Goal: Task Accomplishment & Management: Manage account settings

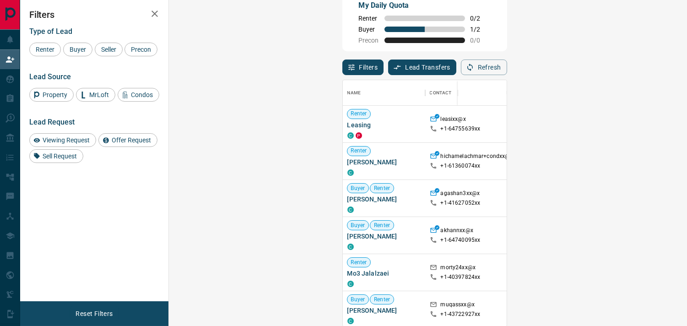
scroll to position [239, 491]
click at [166, 249] on div "Filters Type of Lead Renter Buyer Seller Precon Lead Source Property MrLoft Con…" at bounding box center [94, 150] width 148 height 301
click at [60, 147] on div "Viewing Request" at bounding box center [62, 140] width 67 height 14
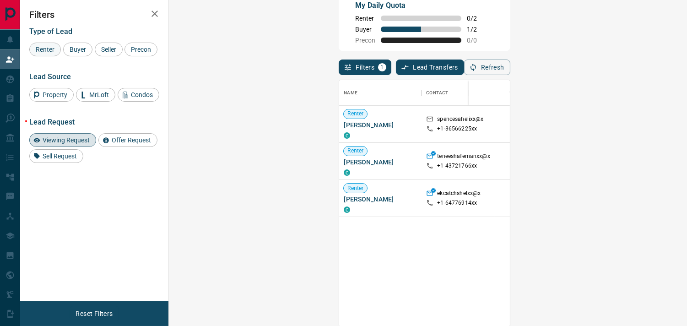
click at [45, 47] on span "Renter" at bounding box center [45, 49] width 25 height 7
click at [69, 148] on div "Lead Request Viewing Request Offer Request Sell Request" at bounding box center [94, 140] width 130 height 45
click at [65, 144] on span "Viewing Request" at bounding box center [66, 139] width 54 height 7
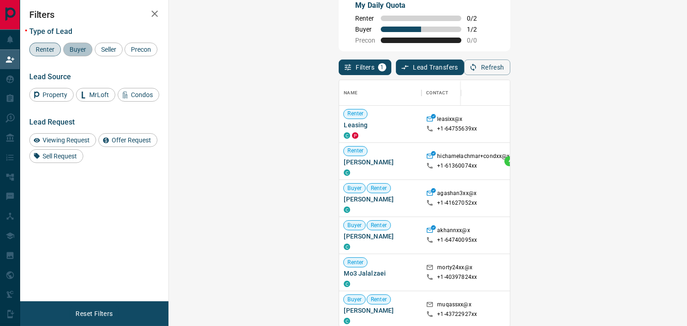
click at [76, 46] on span "Buyer" at bounding box center [77, 49] width 23 height 7
click at [46, 51] on span "Renter" at bounding box center [45, 49] width 25 height 7
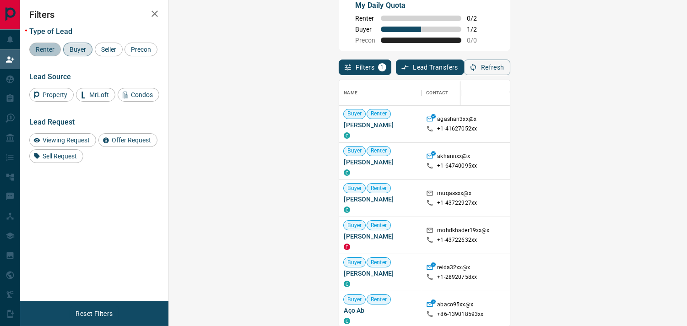
click at [46, 51] on span "Renter" at bounding box center [45, 49] width 25 height 7
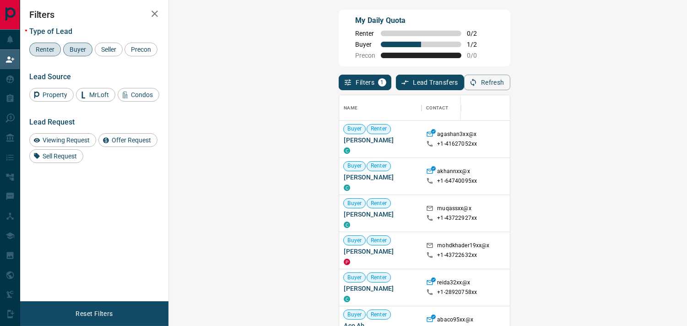
scroll to position [0, 0]
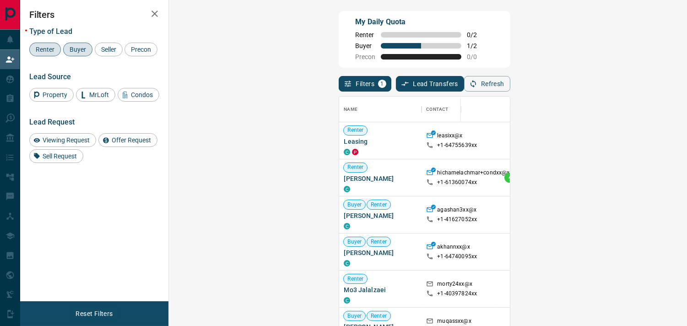
click at [47, 49] on span "Renter" at bounding box center [45, 49] width 25 height 7
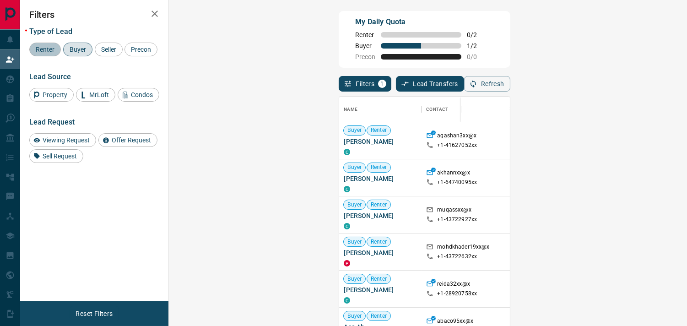
click at [39, 53] on div "Renter" at bounding box center [45, 50] width 32 height 14
click at [79, 47] on span "Buyer" at bounding box center [77, 49] width 23 height 7
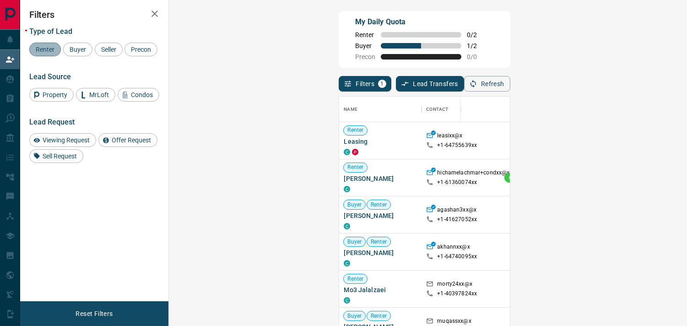
click at [47, 43] on div "Renter" at bounding box center [45, 50] width 32 height 14
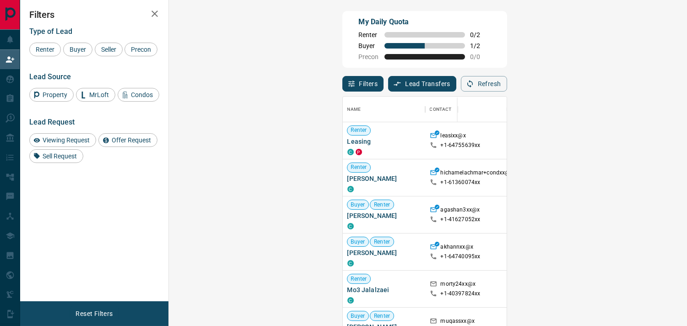
scroll to position [239, 491]
drag, startPoint x: 179, startPoint y: 217, endPoint x: 249, endPoint y: 216, distance: 70.1
click at [343, 216] on div "Buyer [PERSON_NAME] C" at bounding box center [384, 214] width 82 height 37
click at [150, 15] on icon "button" at bounding box center [154, 13] width 11 height 11
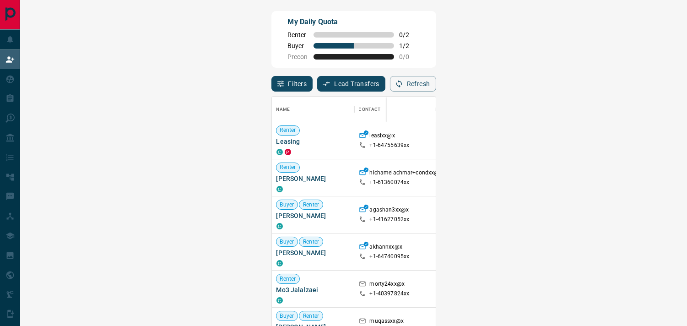
scroll to position [239, 633]
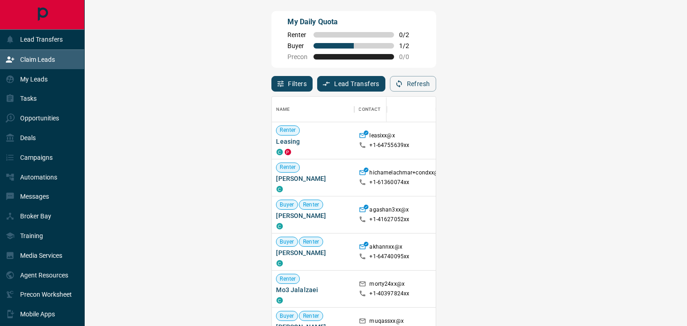
click at [11, 65] on div "Claim Leads" at bounding box center [29, 59] width 49 height 15
click at [32, 37] on p "Lead Transfers" at bounding box center [41, 39] width 43 height 7
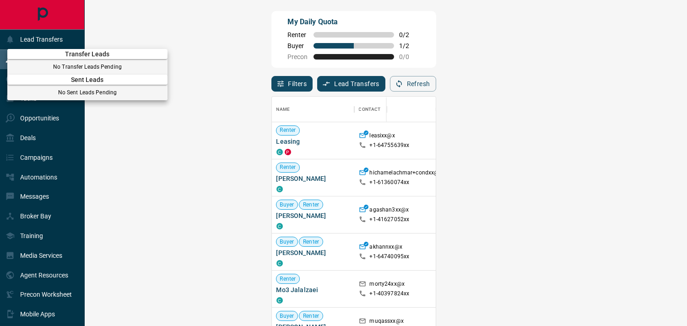
click at [1, 58] on div at bounding box center [343, 163] width 687 height 326
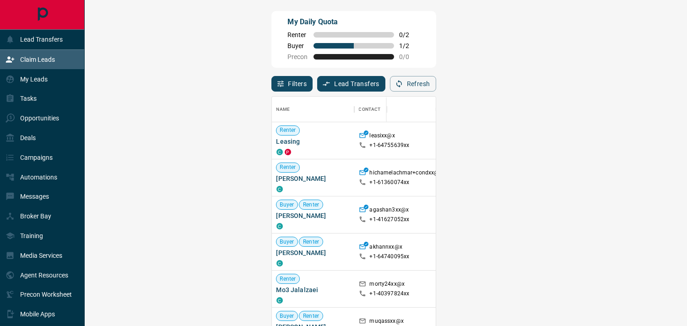
click at [35, 57] on p "Claim Leads" at bounding box center [37, 59] width 35 height 7
click at [28, 20] on div at bounding box center [42, 14] width 84 height 29
click at [46, 62] on p "Claim Leads" at bounding box center [37, 59] width 35 height 7
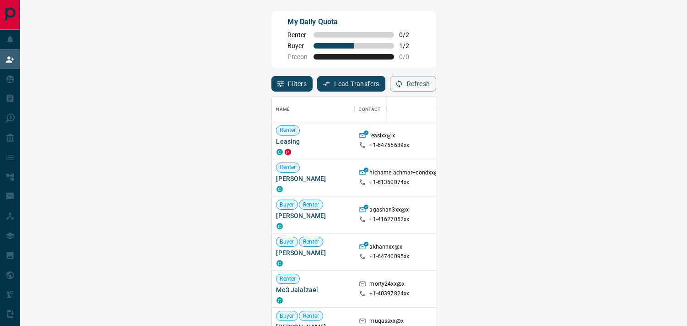
click at [339, 47] on div "My Daily Quota Renter 0 / 2 Buyer 1 / 2 Precon 0 / 0" at bounding box center [354, 39] width 165 height 57
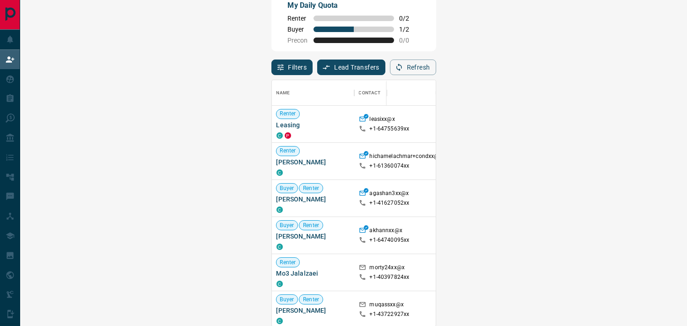
drag, startPoint x: 554, startPoint y: 91, endPoint x: 524, endPoint y: 91, distance: 30.2
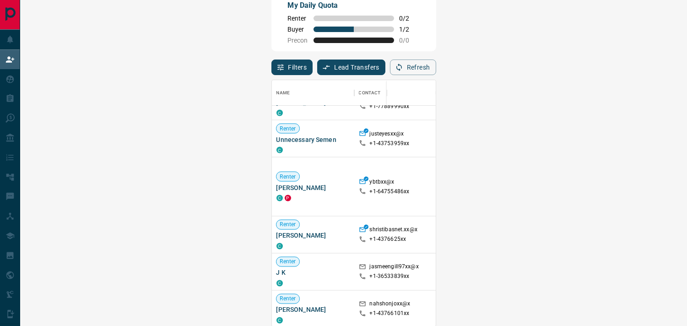
scroll to position [592, 0]
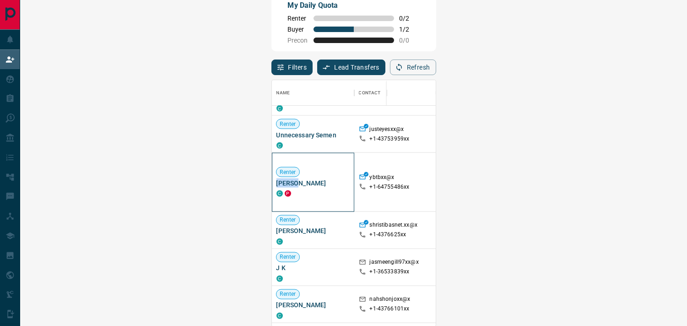
drag, startPoint x: 61, startPoint y: 181, endPoint x: 39, endPoint y: 182, distance: 21.6
click at [277, 182] on span "[PERSON_NAME]" at bounding box center [313, 183] width 73 height 9
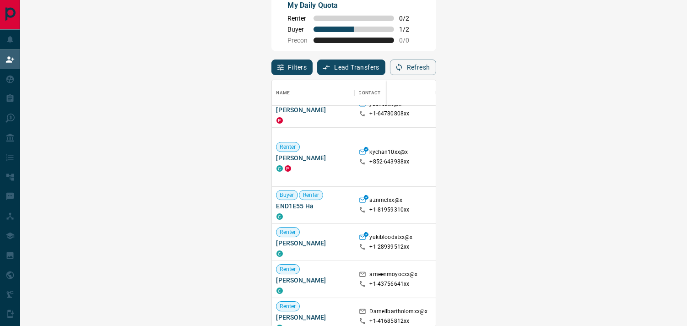
scroll to position [1210, 0]
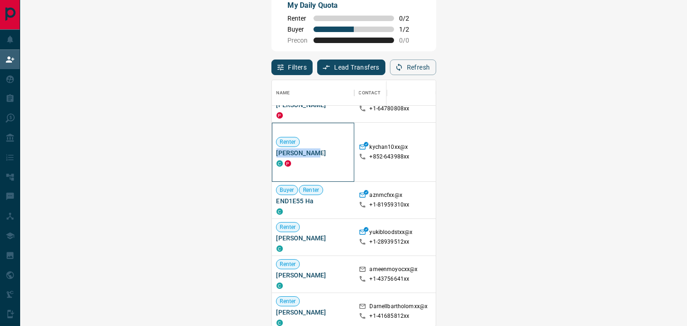
drag, startPoint x: 76, startPoint y: 150, endPoint x: 38, endPoint y: 152, distance: 39.0
click at [277, 152] on span "[PERSON_NAME]" at bounding box center [313, 152] width 73 height 9
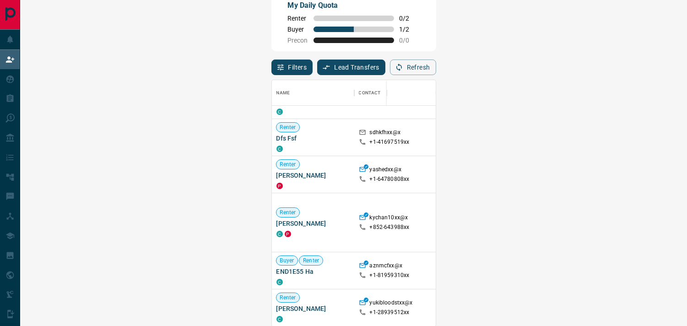
scroll to position [1189, 0]
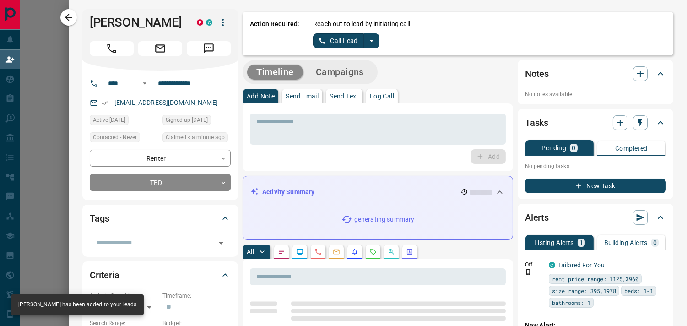
click at [424, 159] on div "Add" at bounding box center [378, 156] width 256 height 15
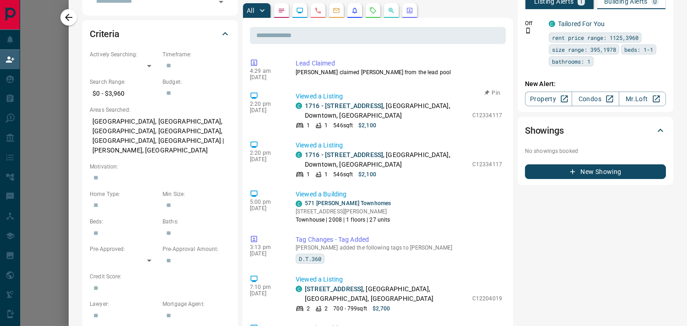
scroll to position [264, 0]
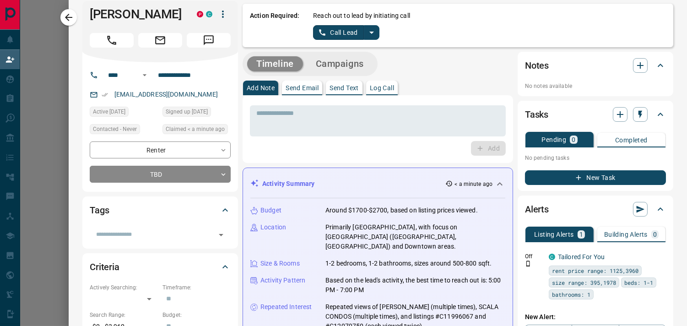
scroll to position [0, 0]
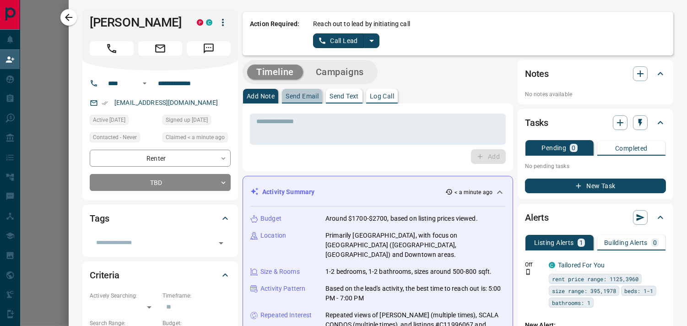
click at [308, 98] on p "Send Email" at bounding box center [302, 96] width 33 height 6
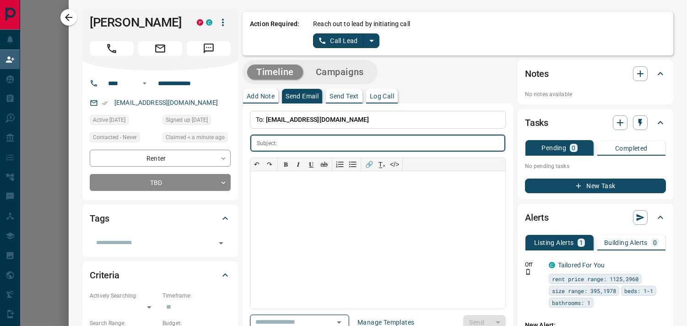
click at [345, 319] on icon "Open" at bounding box center [339, 322] width 11 height 11
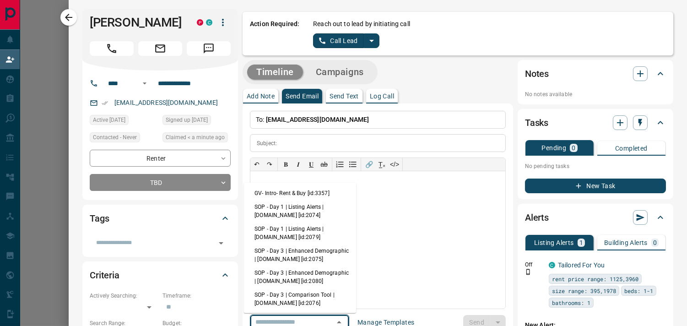
scroll to position [2, 0]
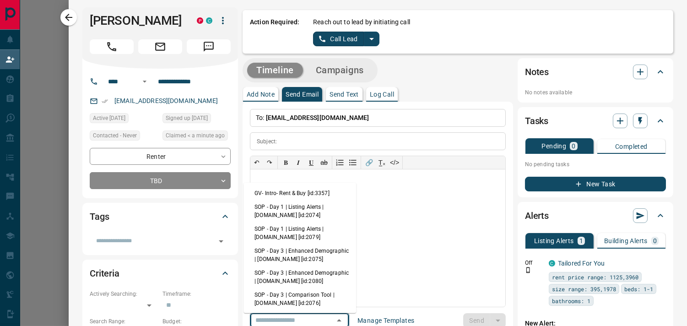
click at [328, 195] on li "GV- Intro- Rent & Buy [id:3357]" at bounding box center [300, 193] width 113 height 14
type input "**********"
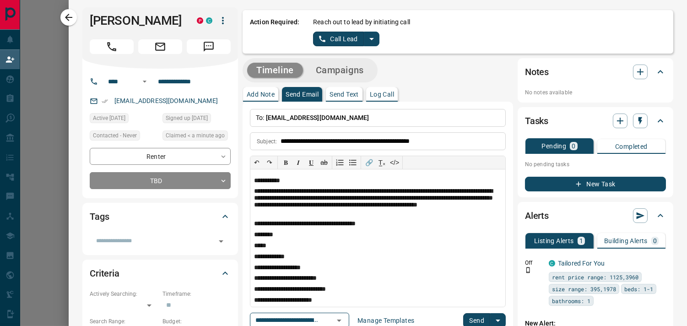
click at [465, 319] on button "Send" at bounding box center [476, 320] width 27 height 15
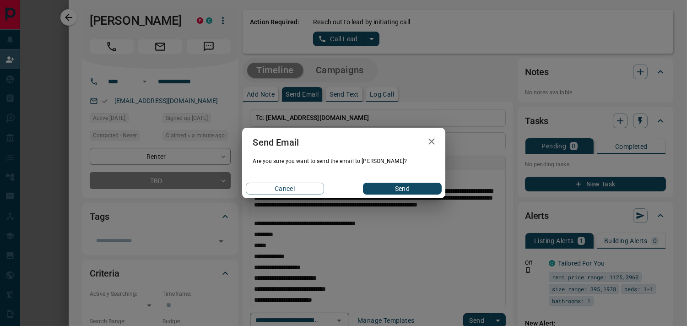
click at [407, 186] on button "Send" at bounding box center [402, 189] width 78 height 12
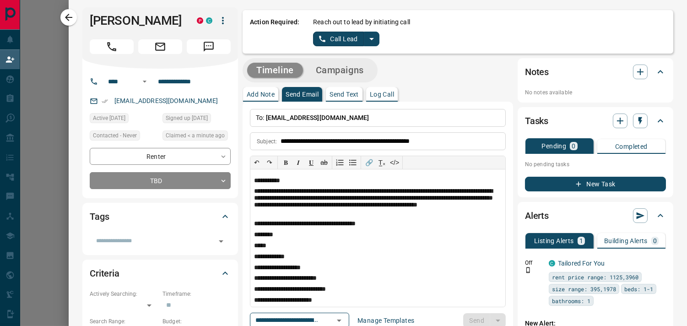
scroll to position [3, 0]
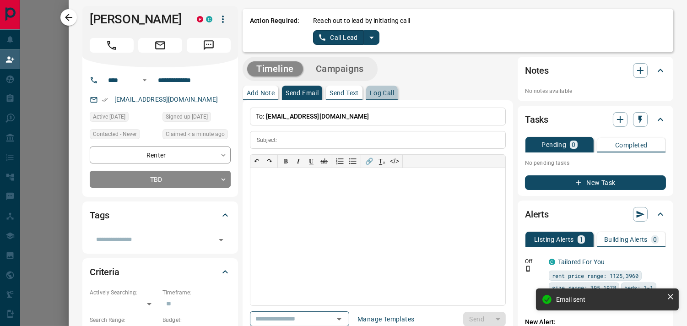
click at [375, 92] on p "Log Call" at bounding box center [382, 93] width 24 height 6
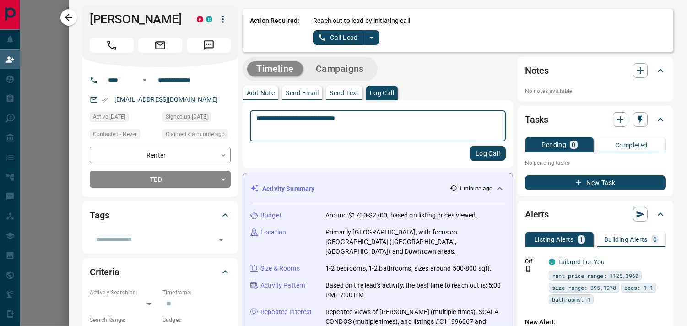
type textarea "**********"
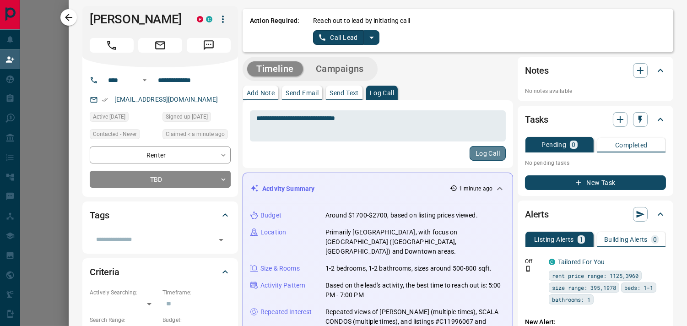
click at [476, 152] on button "Log Call" at bounding box center [488, 153] width 36 height 15
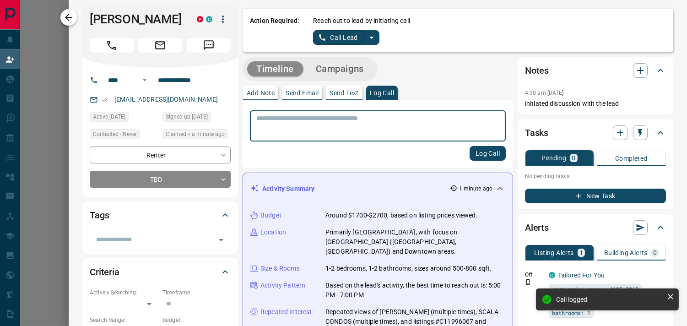
click at [68, 13] on icon "button" at bounding box center [68, 17] width 11 height 11
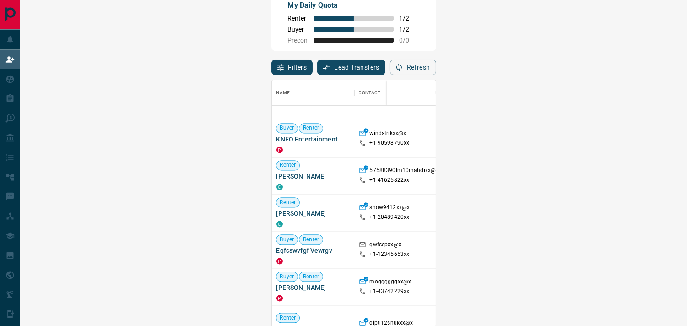
scroll to position [1497, 0]
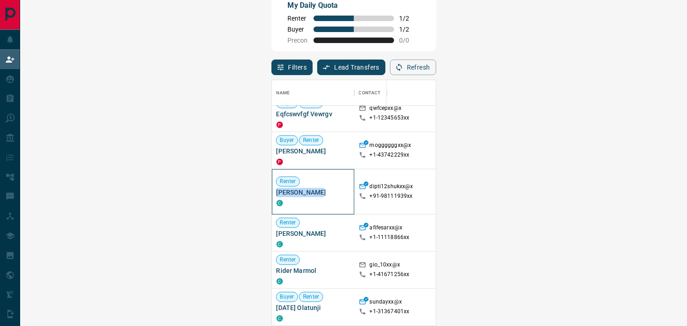
drag, startPoint x: 76, startPoint y: 191, endPoint x: 34, endPoint y: 190, distance: 42.1
click at [272, 190] on div "Renter [PERSON_NAME] C" at bounding box center [313, 191] width 82 height 45
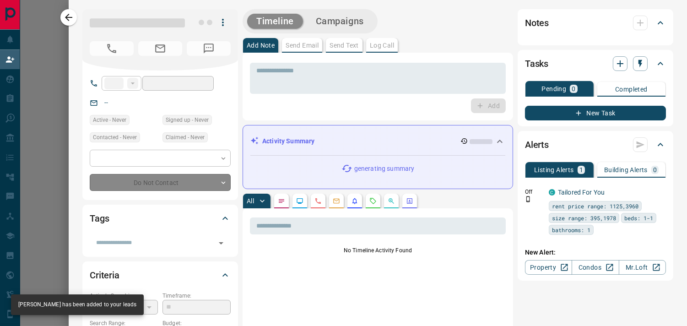
type input "***"
type input "**********"
type input "*"
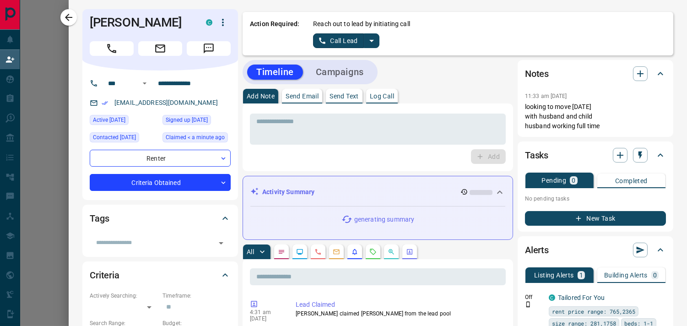
click at [353, 161] on div "Add" at bounding box center [378, 156] width 256 height 15
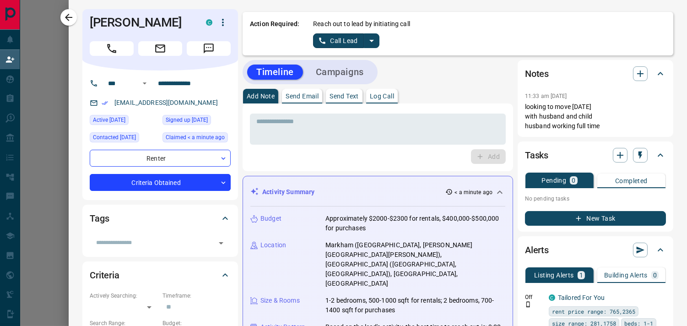
scroll to position [0, 0]
click at [386, 94] on p "Log Call" at bounding box center [382, 96] width 24 height 6
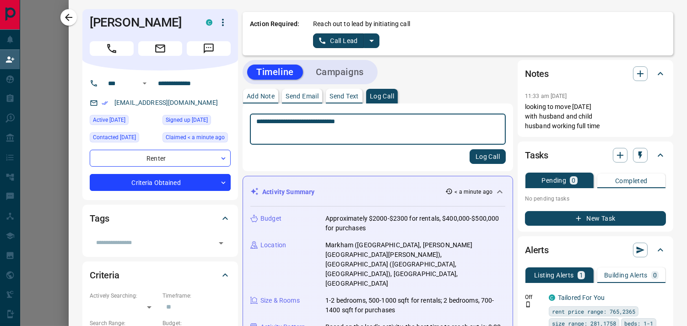
type textarea "**********"
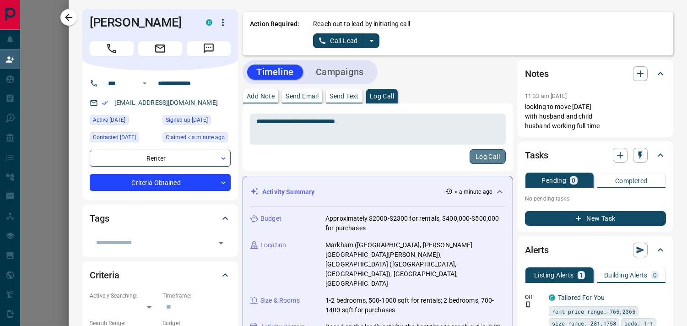
click at [477, 159] on button "Log Call" at bounding box center [488, 156] width 36 height 15
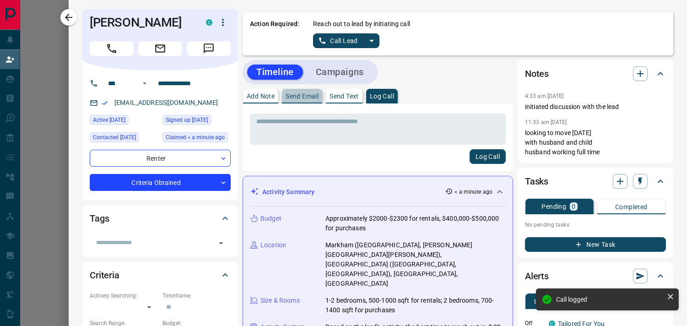
click at [304, 97] on p "Send Email" at bounding box center [302, 96] width 33 height 6
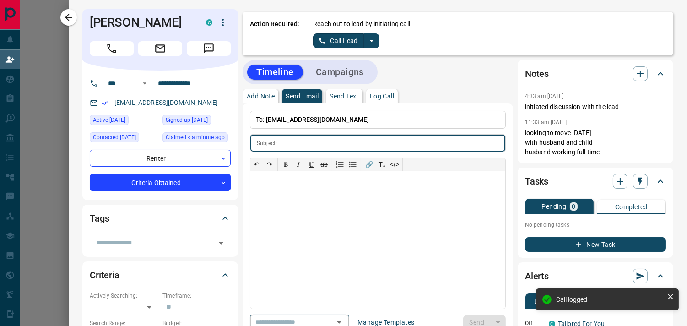
click at [342, 318] on icon "Open" at bounding box center [339, 322] width 11 height 11
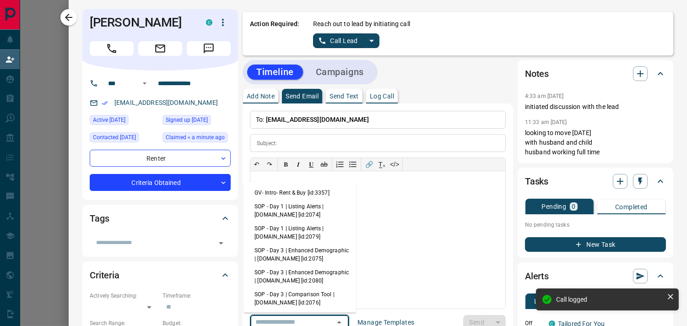
scroll to position [2, 0]
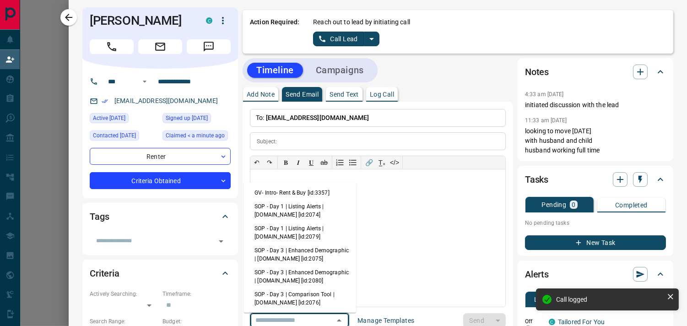
click at [331, 194] on li "GV- Intro- Rent & Buy [id:3357]" at bounding box center [300, 193] width 113 height 14
type input "**********"
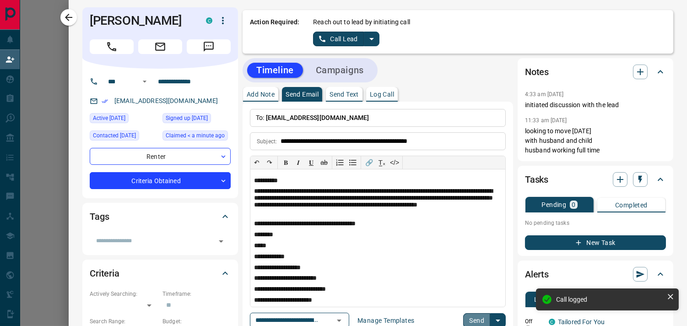
click at [478, 315] on button "Send" at bounding box center [476, 320] width 27 height 15
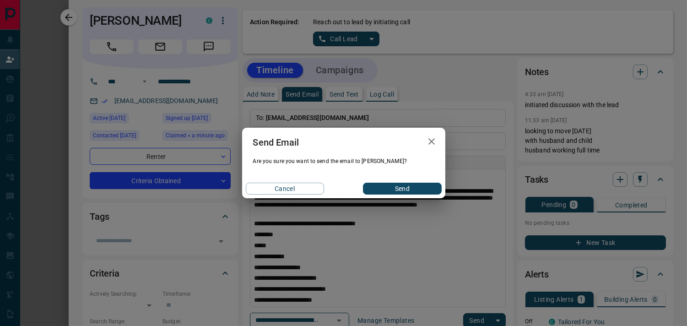
click at [415, 189] on button "Send" at bounding box center [402, 189] width 78 height 12
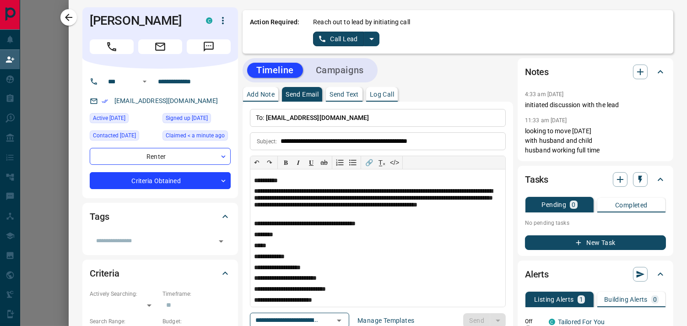
scroll to position [3, 0]
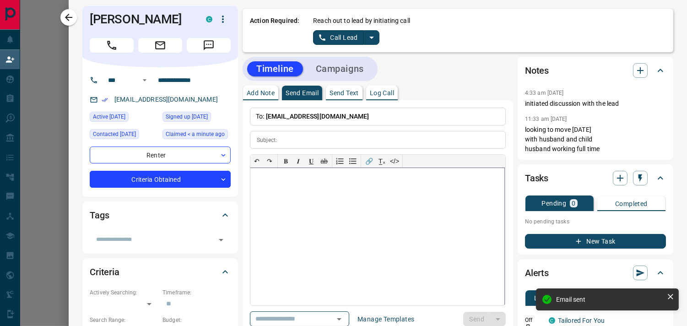
drag, startPoint x: 316, startPoint y: 197, endPoint x: 446, endPoint y: 237, distance: 136.0
click at [446, 237] on div at bounding box center [377, 236] width 254 height 137
click at [566, 140] on p "looking to move [DATE] with husband and child husband working full time" at bounding box center [595, 139] width 141 height 29
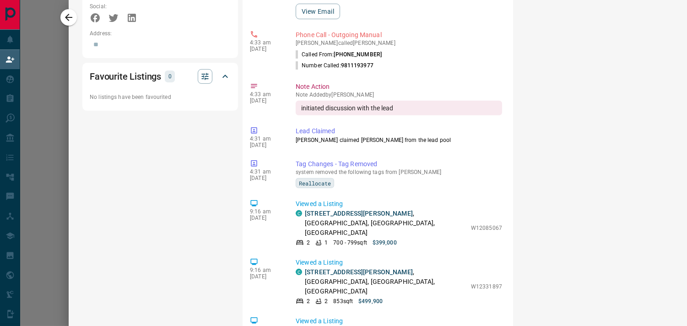
scroll to position [695, 0]
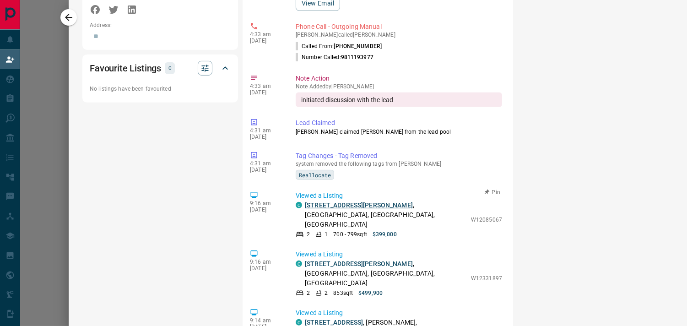
click at [310, 201] on link "[STREET_ADDRESS][PERSON_NAME]" at bounding box center [359, 204] width 108 height 7
click at [343, 319] on link "[STREET_ADDRESS]" at bounding box center [334, 322] width 58 height 7
click at [70, 22] on icon "button" at bounding box center [68, 17] width 11 height 11
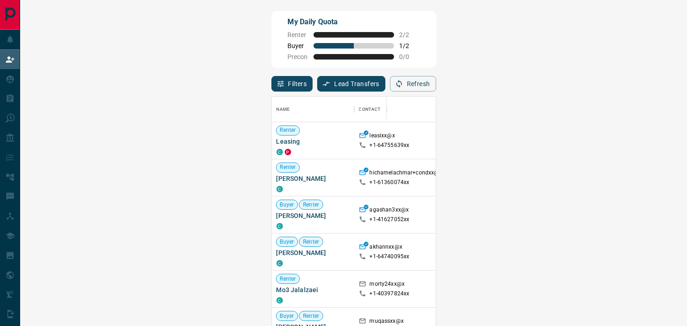
click at [436, 33] on div "My Daily Quota Renter 2 / 2 Buyer 1 / 2 Precon 0 / 0" at bounding box center [354, 39] width 165 height 57
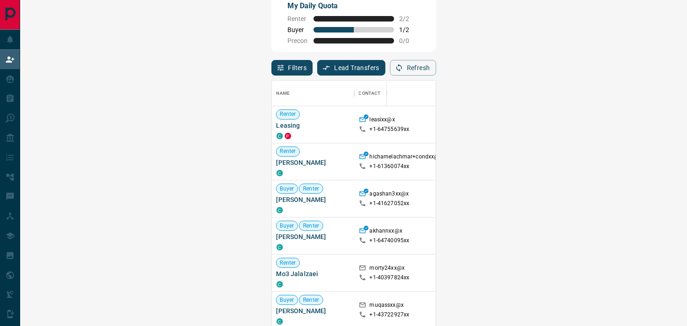
scroll to position [16, 0]
click at [436, 33] on div "My Daily Quota Renter 2 / 2 Buyer 1 / 2 Precon 0 / 0" at bounding box center [354, 23] width 165 height 57
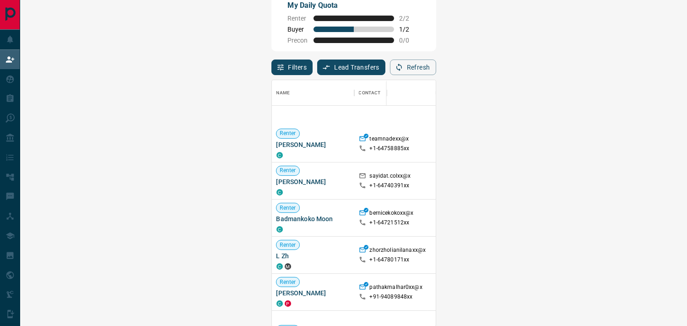
scroll to position [1926, 0]
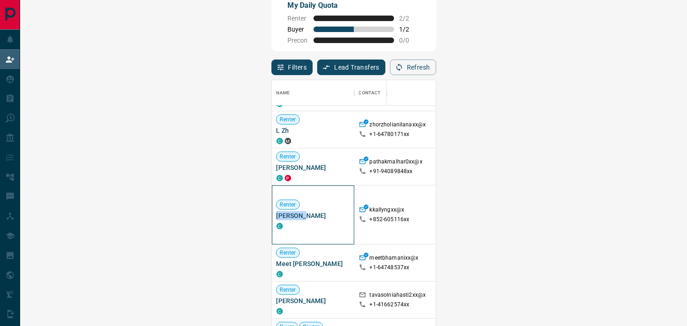
drag, startPoint x: 69, startPoint y: 213, endPoint x: 37, endPoint y: 217, distance: 32.3
click at [272, 217] on div "Renter [PERSON_NAME] C" at bounding box center [313, 214] width 82 height 59
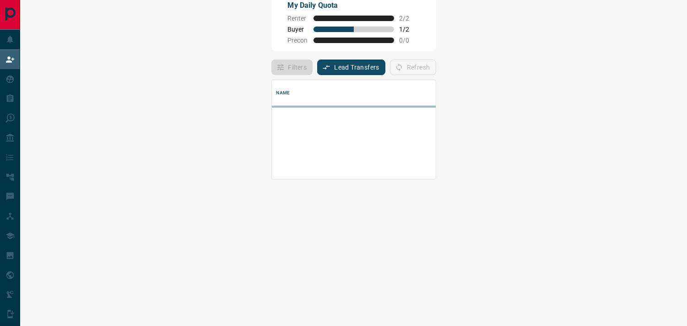
scroll to position [92, 633]
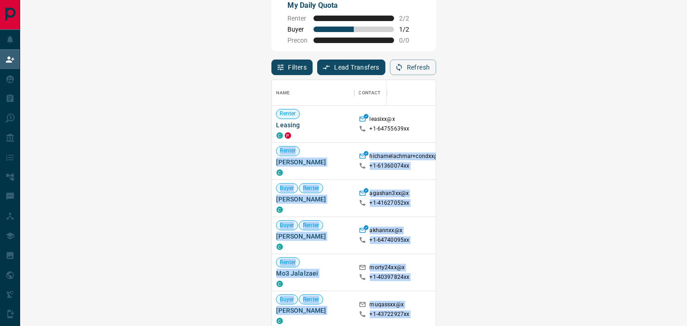
drag, startPoint x: 628, startPoint y: 140, endPoint x: 640, endPoint y: 160, distance: 23.2
drag, startPoint x: 554, startPoint y: 92, endPoint x: 492, endPoint y: 94, distance: 62.3
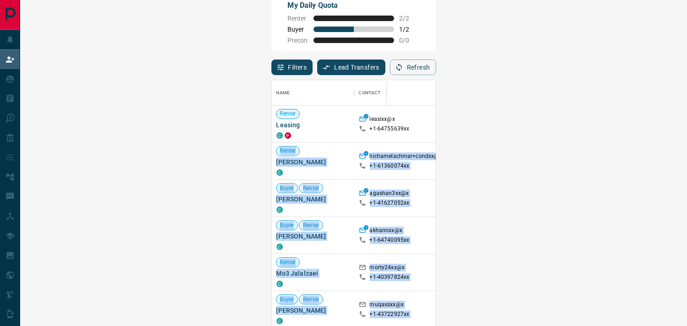
drag, startPoint x: 559, startPoint y: 88, endPoint x: 420, endPoint y: 85, distance: 138.8
click at [420, 85] on div "Name Contact Search Search Range Location Requests AI Status Recent Opportuniti…" at bounding box center [579, 93] width 614 height 26
click at [272, 70] on button "Filters" at bounding box center [293, 68] width 42 height 16
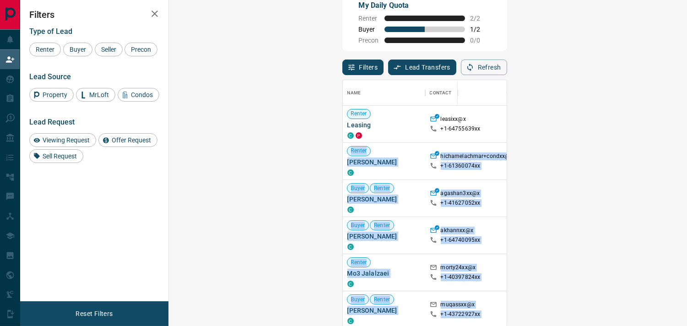
scroll to position [8, 8]
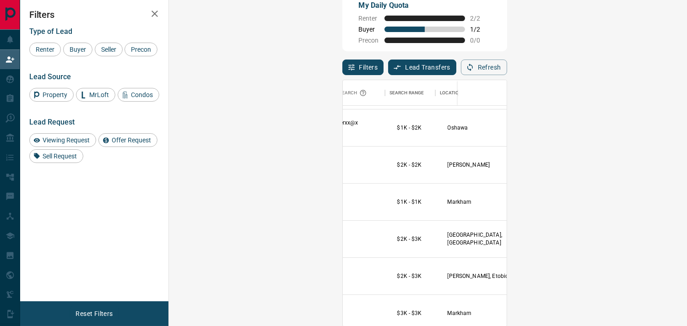
scroll to position [14713, 163]
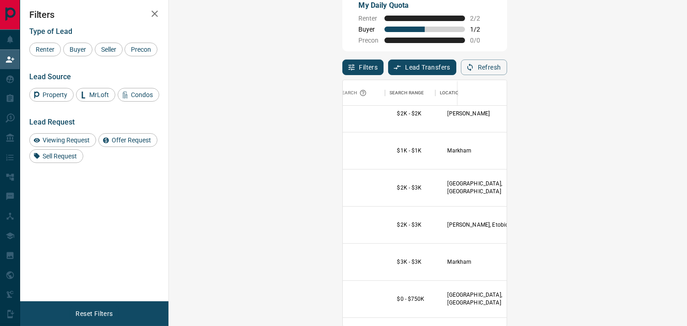
click at [613, 197] on div at bounding box center [659, 188] width 92 height 37
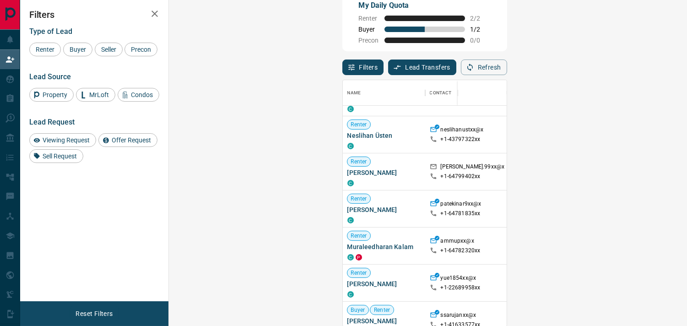
scroll to position [15361, 0]
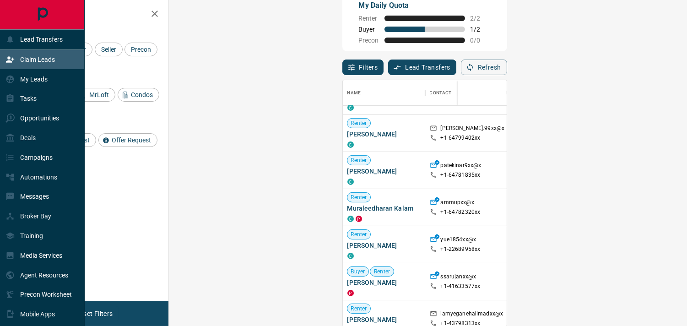
click at [33, 52] on div "Claim Leads" at bounding box center [29, 59] width 49 height 15
click at [33, 61] on p "Claim Leads" at bounding box center [37, 59] width 35 height 7
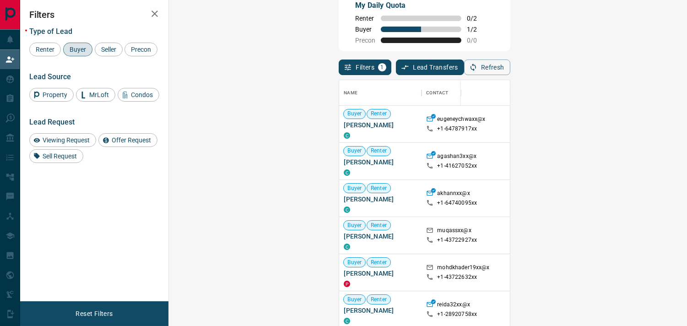
scroll to position [239, 491]
drag, startPoint x: 229, startPoint y: 124, endPoint x: 181, endPoint y: 126, distance: 47.7
click at [344, 126] on span "Eugene Hwang" at bounding box center [380, 124] width 73 height 9
click at [344, 92] on div "Name" at bounding box center [380, 93] width 73 height 26
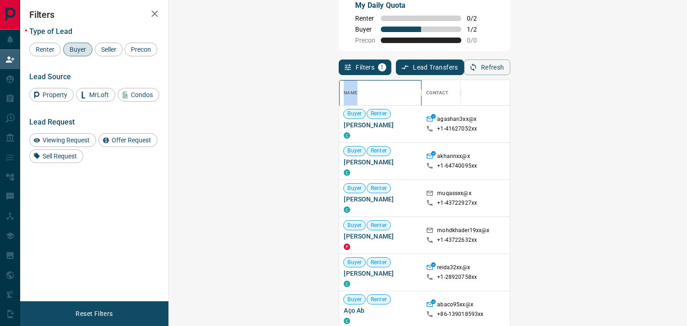
click at [344, 92] on div "Name" at bounding box center [380, 93] width 73 height 26
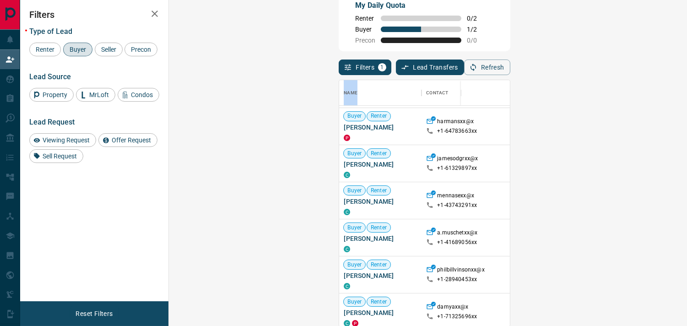
scroll to position [1045, 0]
click at [39, 48] on span "Renter" at bounding box center [45, 49] width 25 height 7
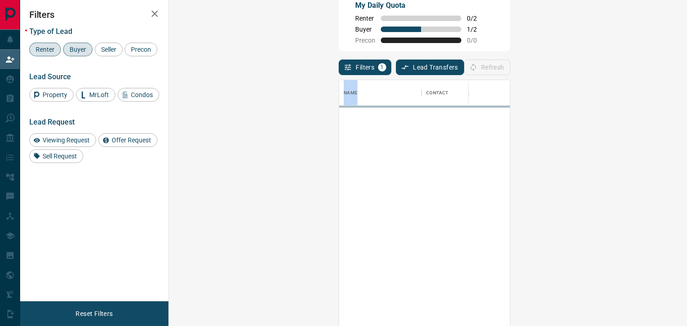
scroll to position [0, 0]
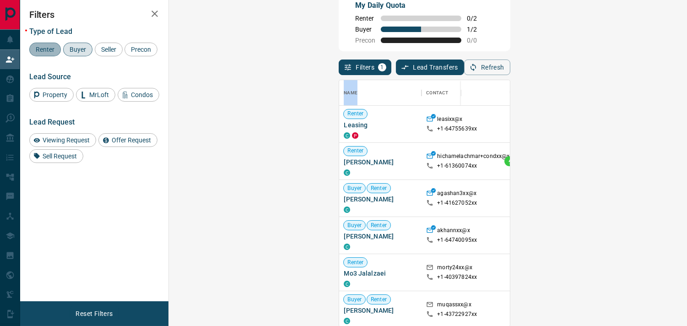
click at [39, 48] on span "Renter" at bounding box center [45, 49] width 25 height 7
